Goal: Navigation & Orientation: Find specific page/section

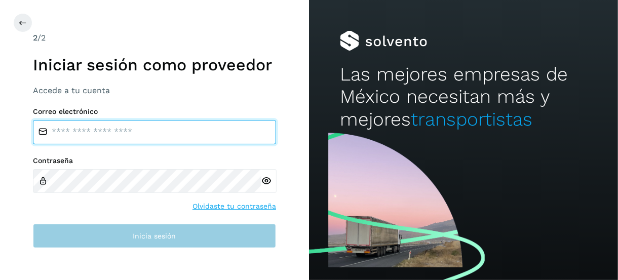
type input "**********"
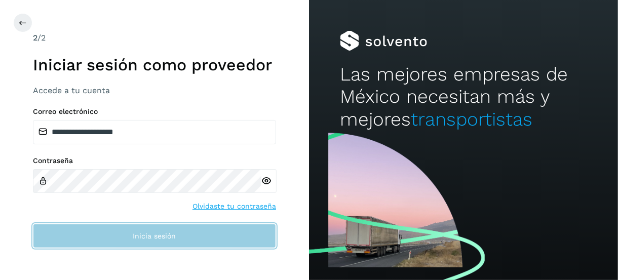
click at [94, 239] on button "Inicia sesión" at bounding box center [154, 236] width 243 height 24
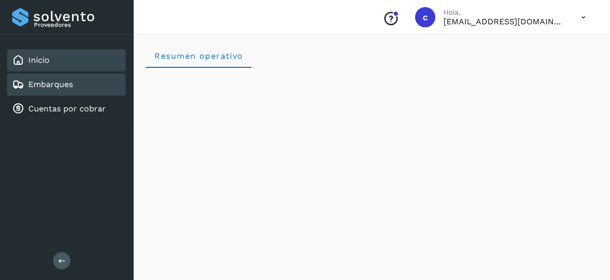
click at [85, 84] on div "Embarques" at bounding box center [66, 84] width 118 height 22
